Goal: Task Accomplishment & Management: Complete application form

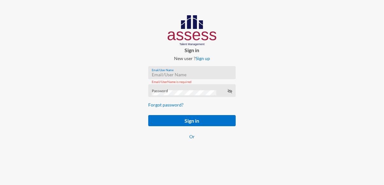
paste input "mhspl21469"
type input "mhspl21469"
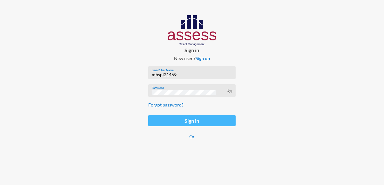
click at [199, 121] on button "Sign in" at bounding box center [191, 120] width 87 height 11
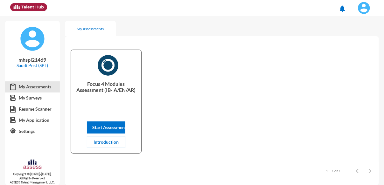
click at [204, 113] on div "Focus 4 Modules Assessment (IB- A/EN/AR) Start Assessment Introduction" at bounding box center [222, 102] width 314 height 120
click at [107, 127] on span "Start Assessment" at bounding box center [109, 127] width 34 height 5
click at [32, 110] on link "Resume Scanner" at bounding box center [32, 108] width 55 height 11
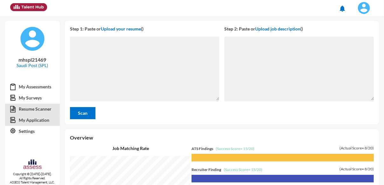
scroll to position [169, 316]
click at [35, 120] on link "My Application" at bounding box center [32, 119] width 55 height 11
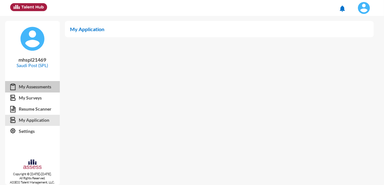
click at [35, 85] on link "My Assessments" at bounding box center [32, 86] width 55 height 11
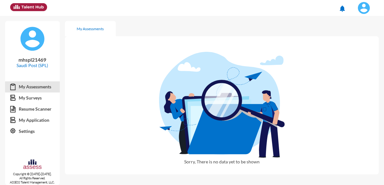
scroll to position [20, 0]
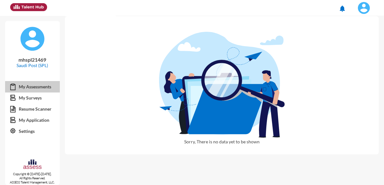
click at [44, 85] on link "My Assessments" at bounding box center [32, 86] width 55 height 11
